Goal: Task Accomplishment & Management: Use online tool/utility

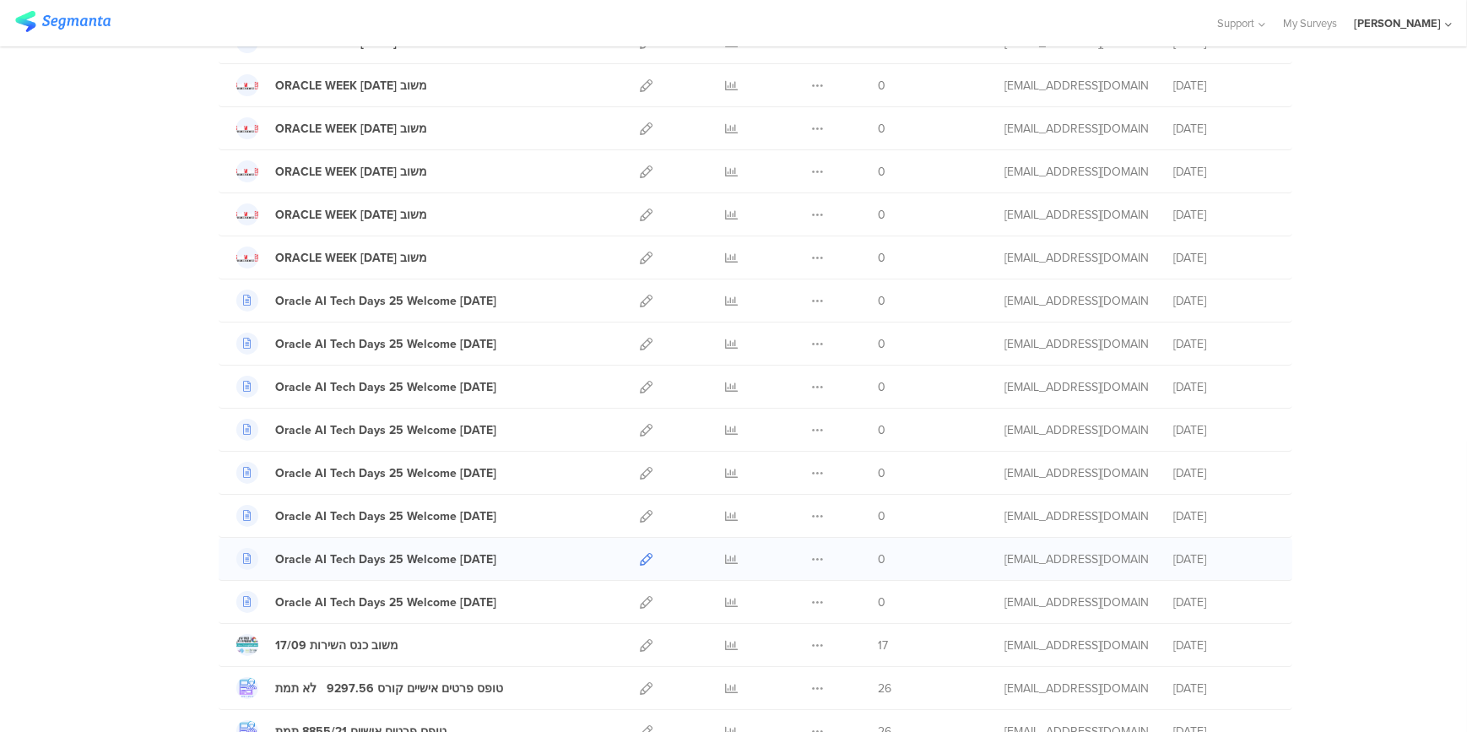
scroll to position [306, 0]
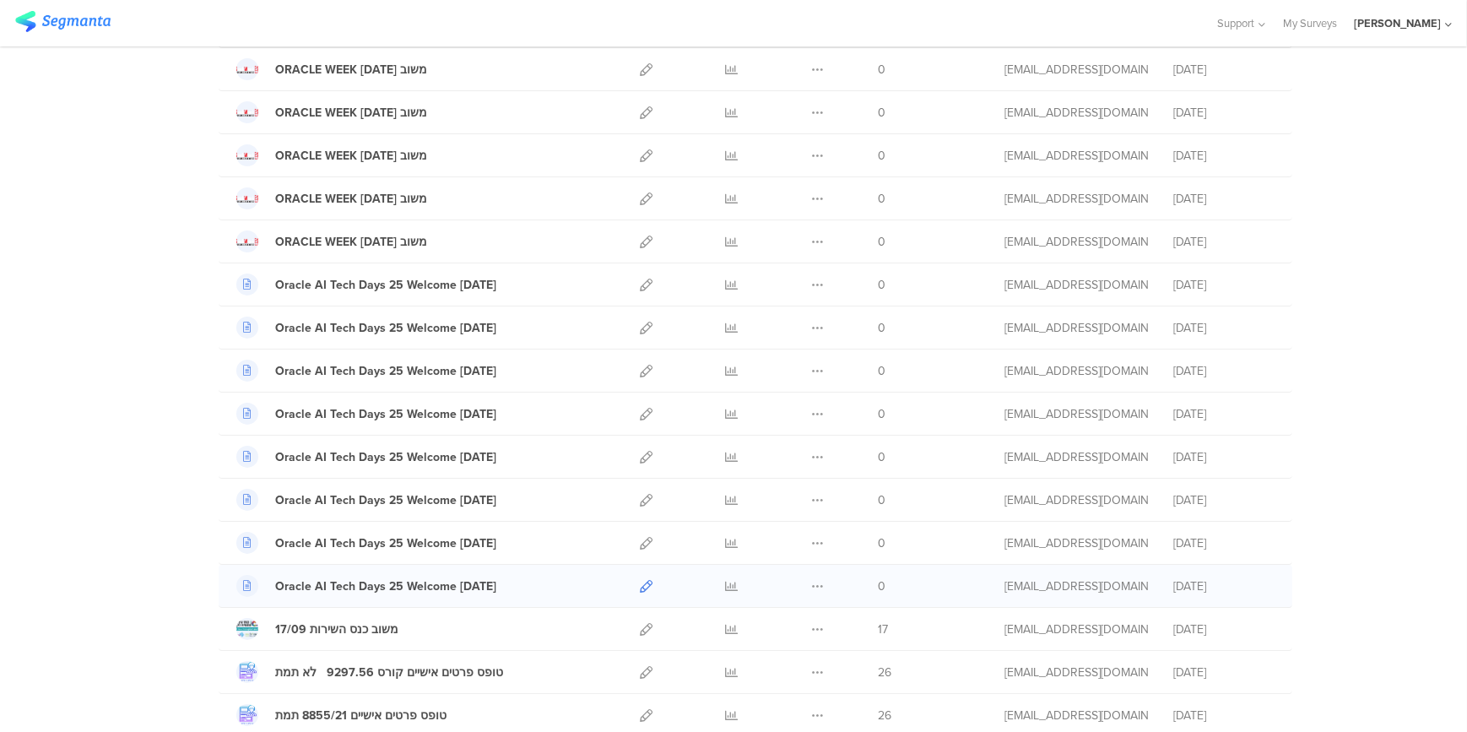
click at [643, 583] on icon at bounding box center [646, 586] width 13 height 13
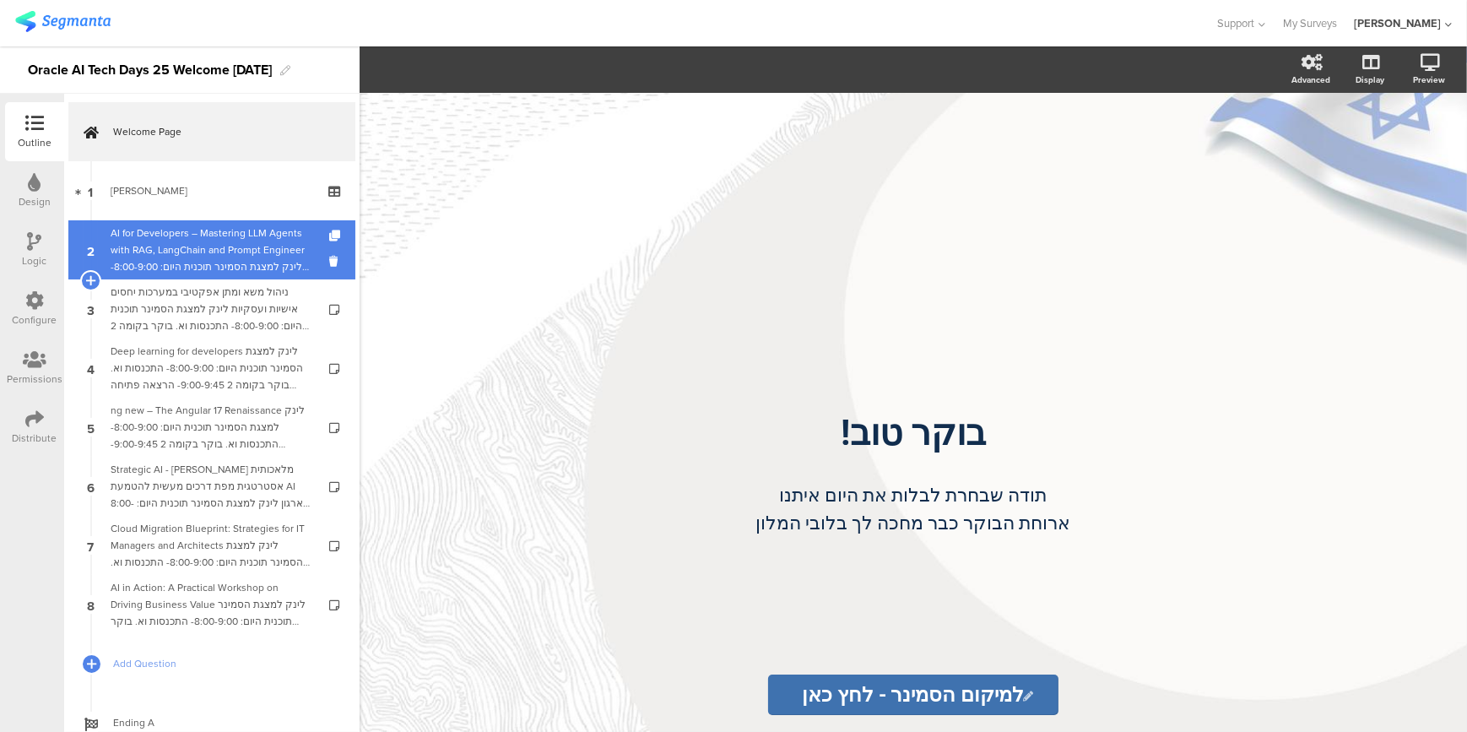
click at [229, 232] on div "AI for Developers – Mastering LLM Agents with RAG, LangChain and Prompt Enginee…" at bounding box center [212, 250] width 202 height 51
